Goal: Information Seeking & Learning: Check status

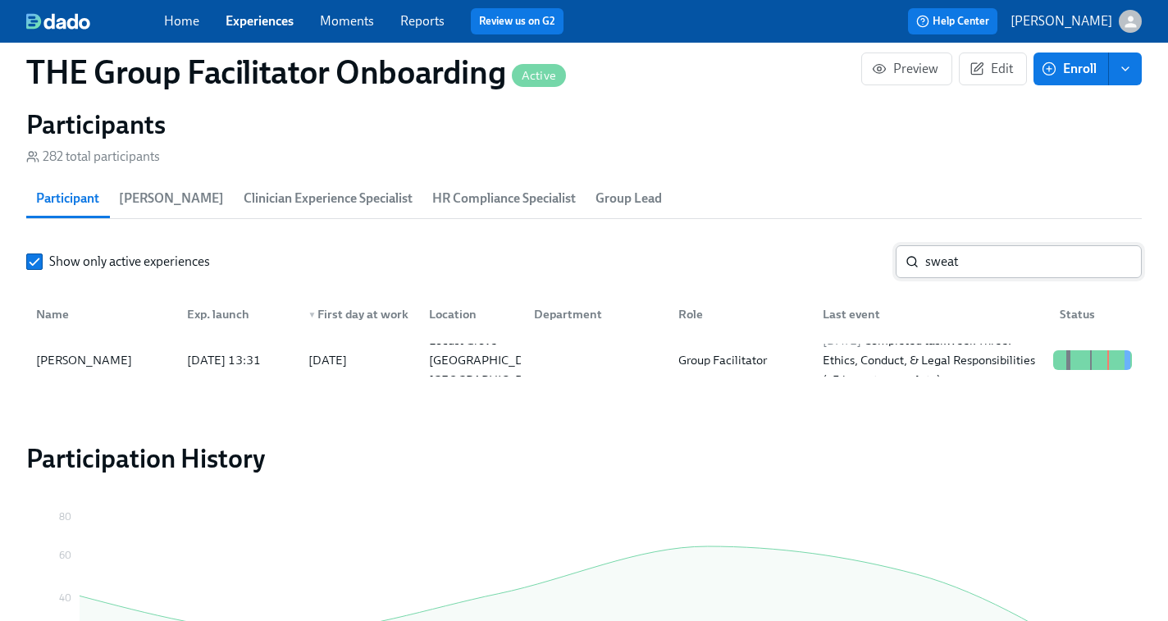
scroll to position [0, 23492]
click at [983, 270] on input "sweat" at bounding box center [1033, 261] width 217 height 33
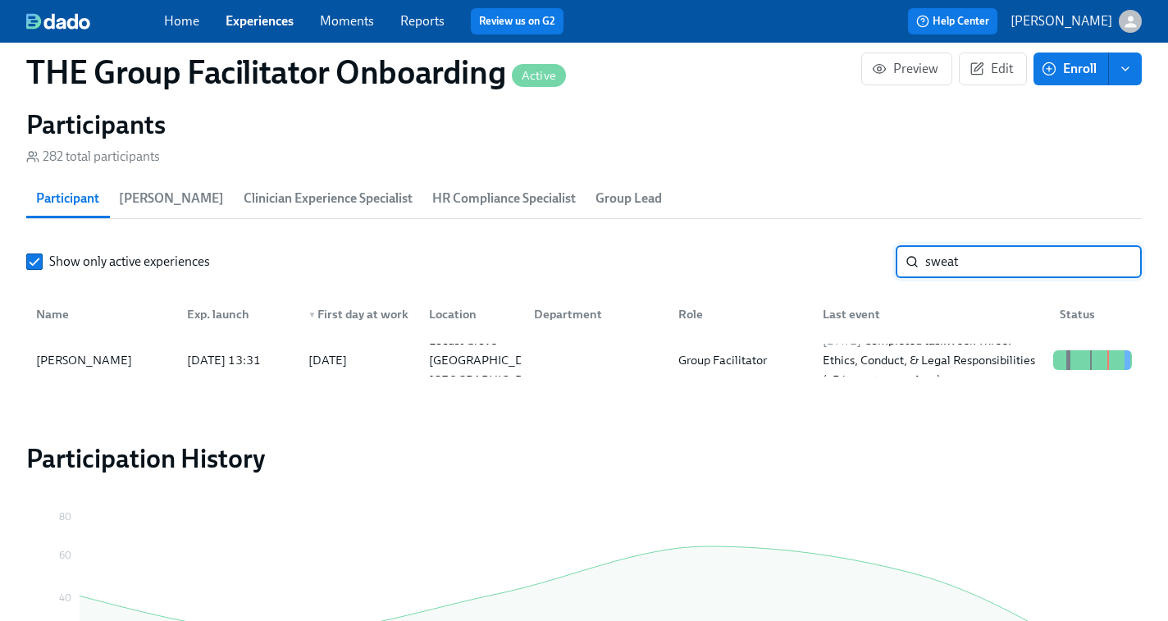
click at [983, 270] on input "sweat" at bounding box center [1033, 261] width 217 height 33
paste input "Claudia Camerota"
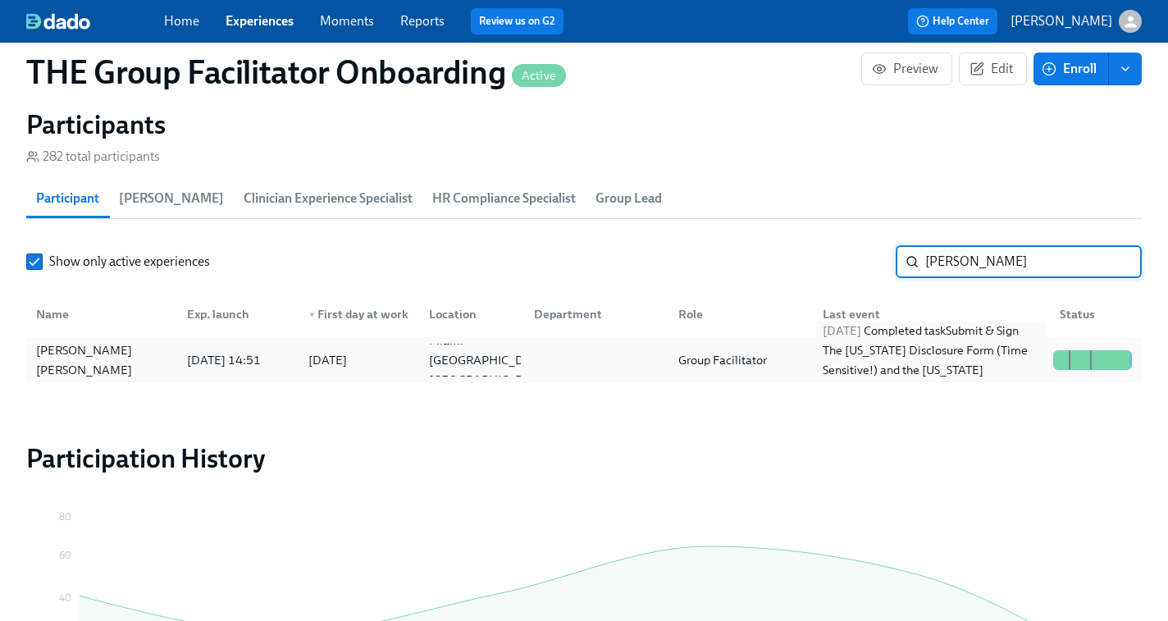
click at [891, 358] on div "2025/10/02 Completed task Submit & Sign The Utah Disclosure Form (Time Sensitiv…" at bounding box center [931, 360] width 230 height 79
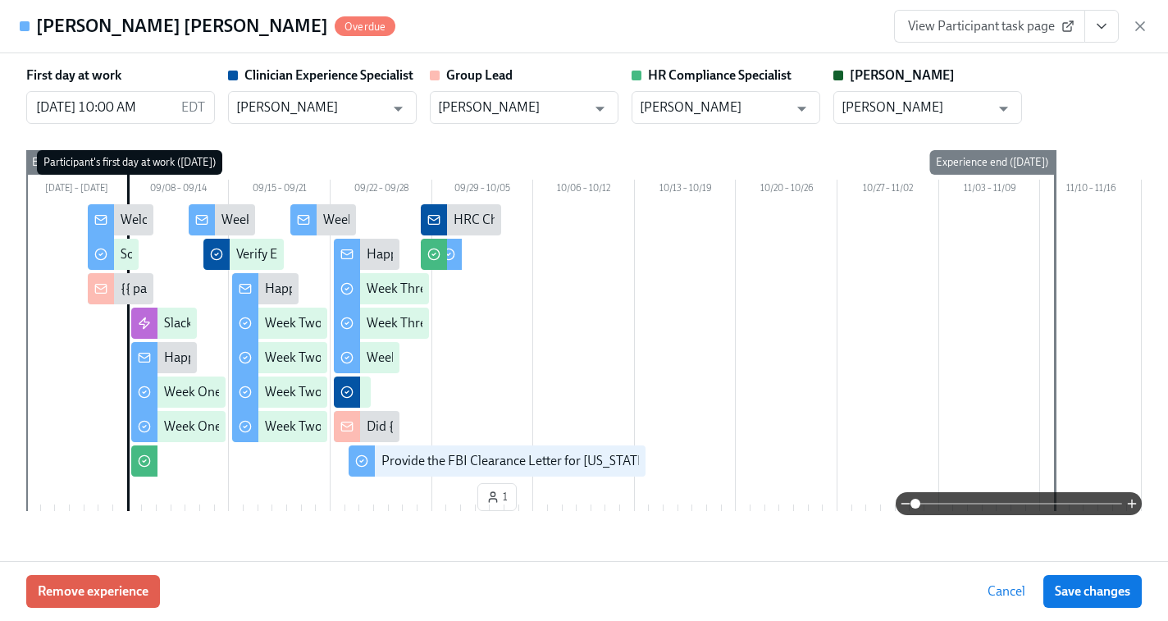
click at [1009, 26] on span "View Participant task page" at bounding box center [989, 26] width 163 height 16
click at [1103, 30] on icon "View task page" at bounding box center [1101, 26] width 16 height 16
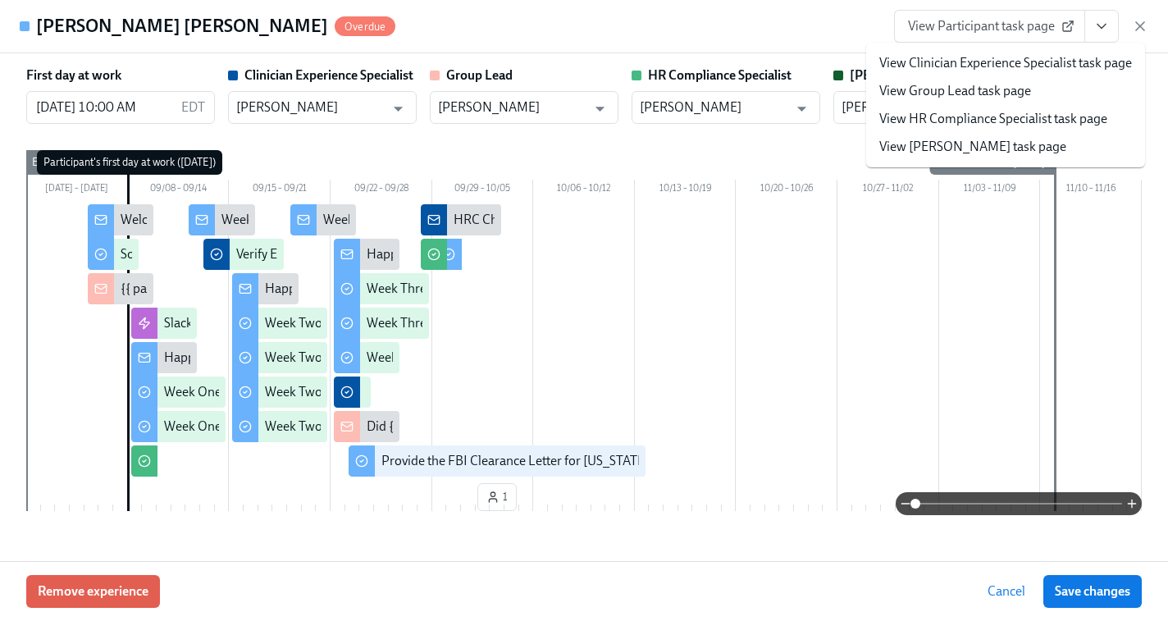
click at [960, 116] on link "View HR Compliance Specialist task page" at bounding box center [993, 119] width 228 height 18
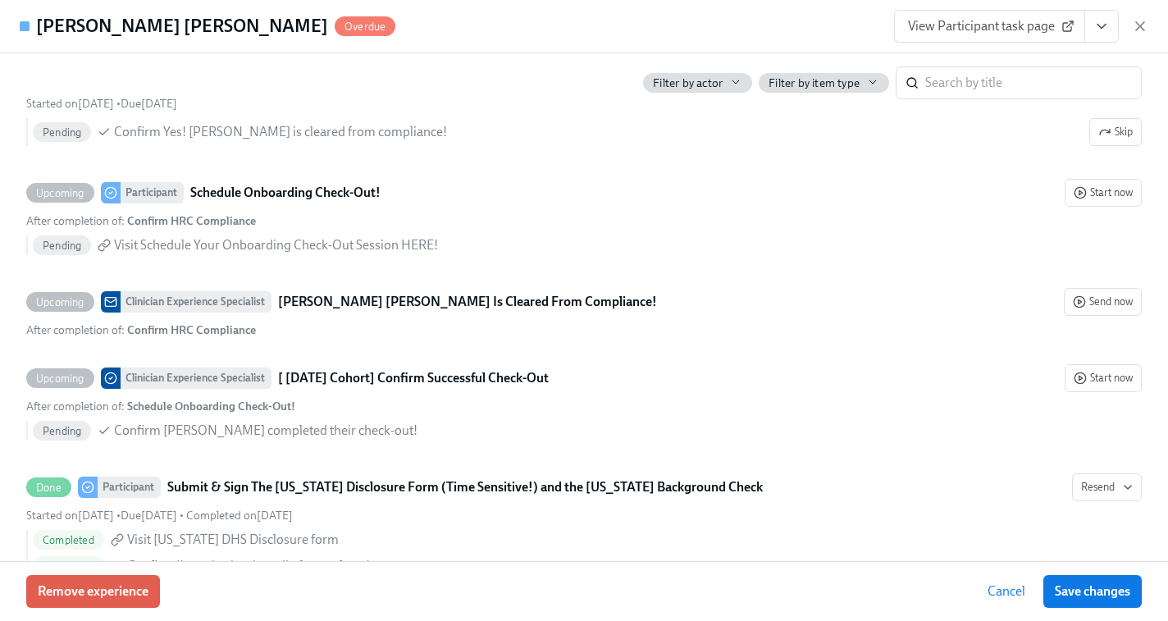
scroll to position [3685, 0]
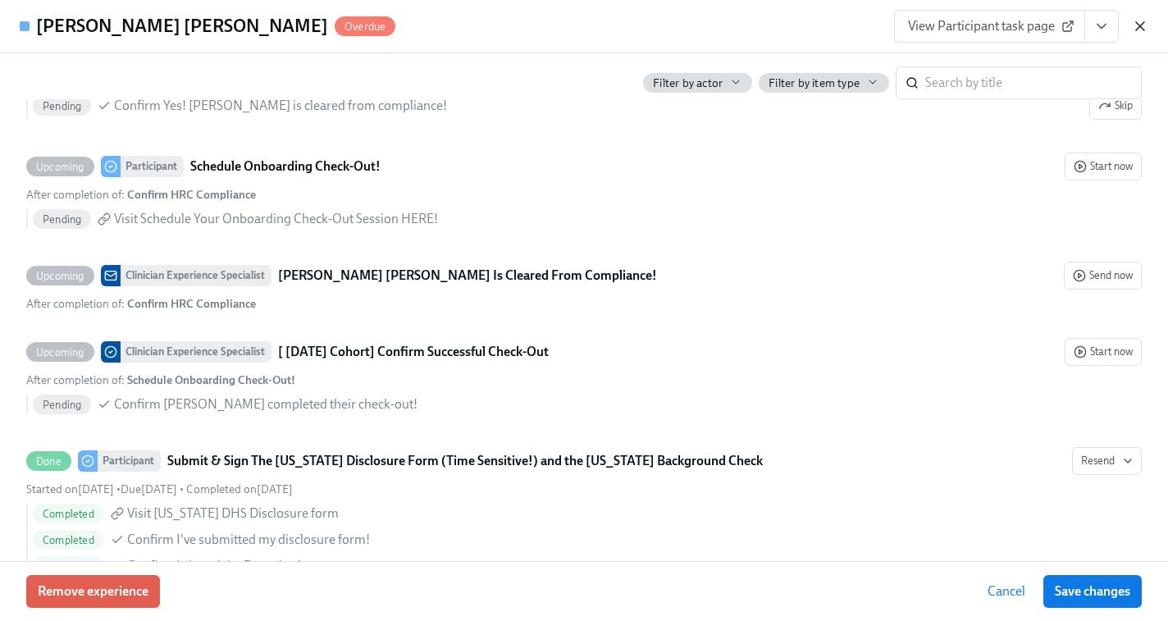
click at [1139, 25] on icon "button" at bounding box center [1140, 26] width 8 height 8
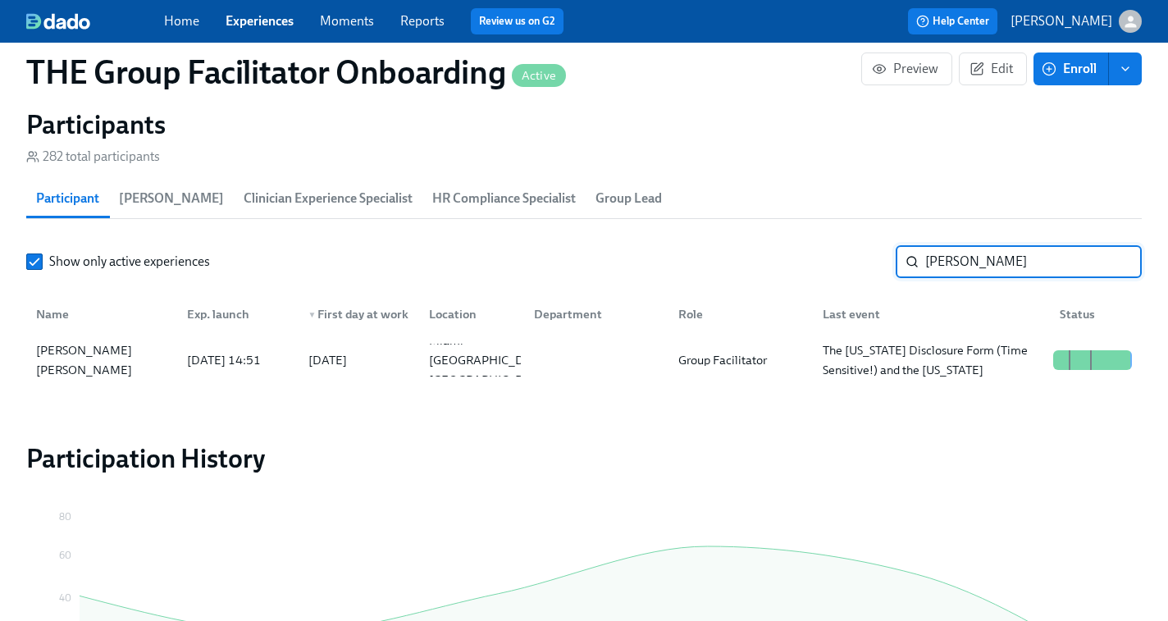
click at [959, 267] on input "Claudia" at bounding box center [1033, 261] width 217 height 33
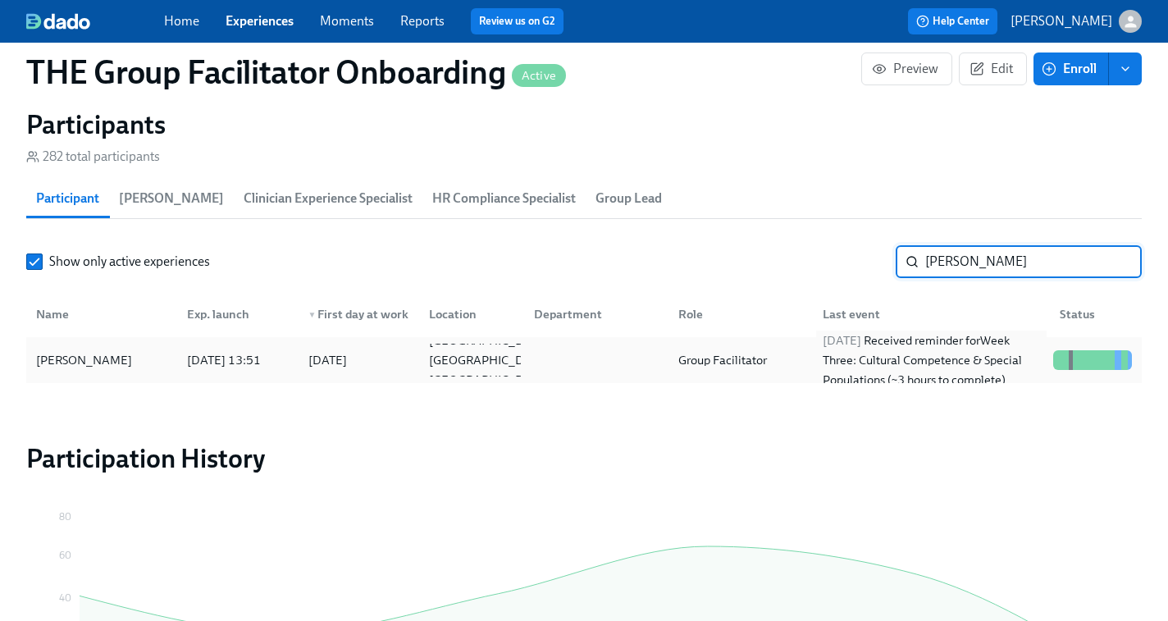
type input "ashley smith"
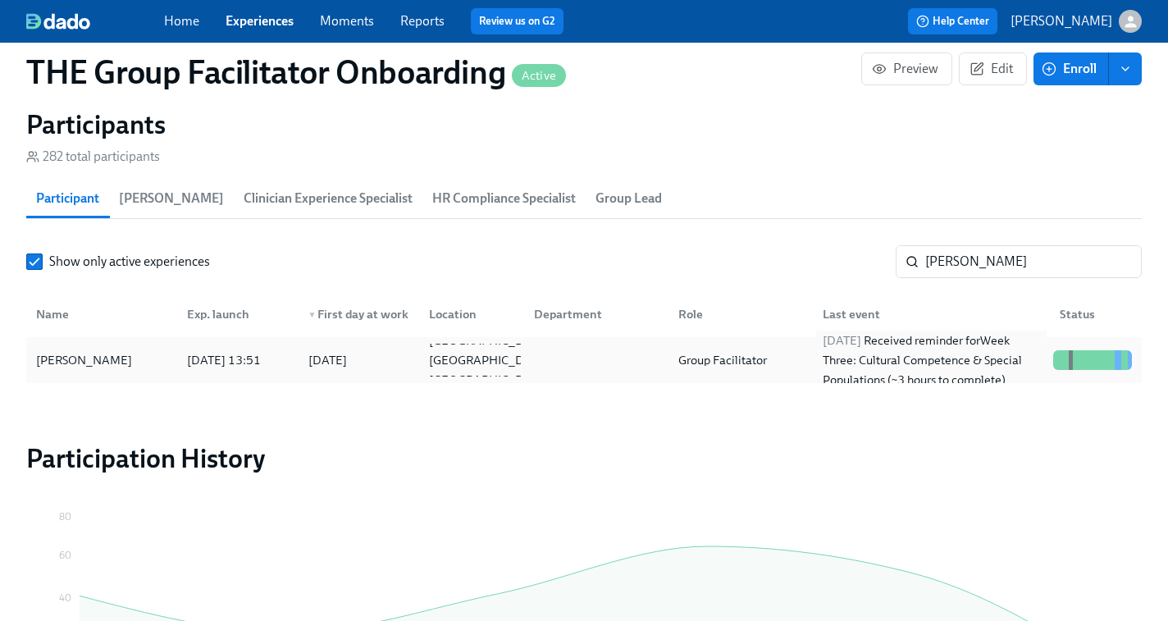
click at [839, 357] on div "2025/10/03 Received reminder for Week Three: Cultural Competence & Special Popu…" at bounding box center [931, 360] width 230 height 59
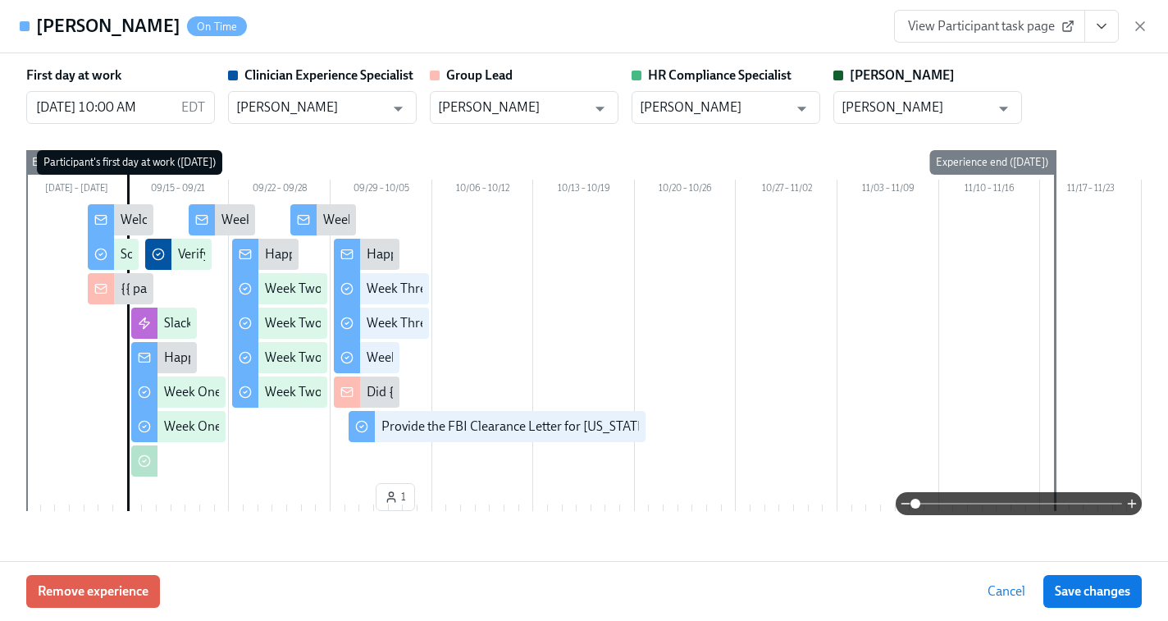
click at [981, 34] on span "View Participant task page" at bounding box center [989, 26] width 163 height 16
